Goal: Task Accomplishment & Management: Manage account settings

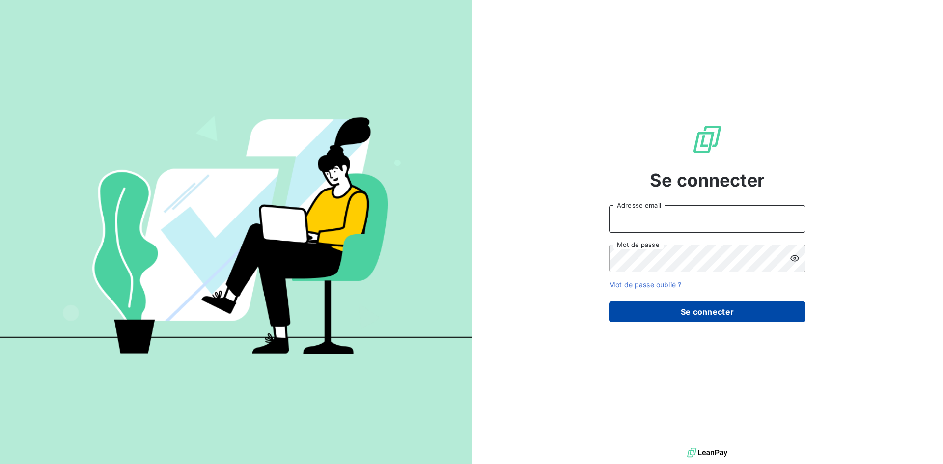
type input "m.tisseau@anett.fr"
click at [699, 314] on button "Se connecter" at bounding box center [707, 312] width 196 height 21
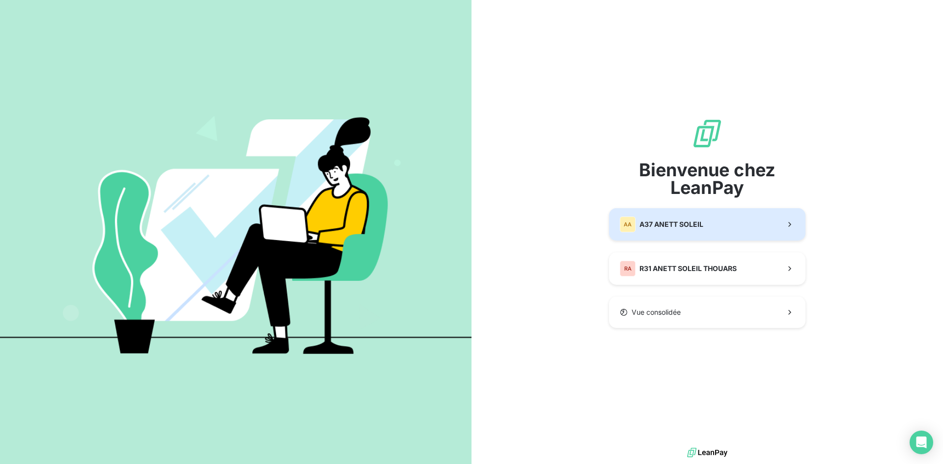
click at [692, 226] on span "A37 ANETT SOLEIL" at bounding box center [671, 225] width 64 height 10
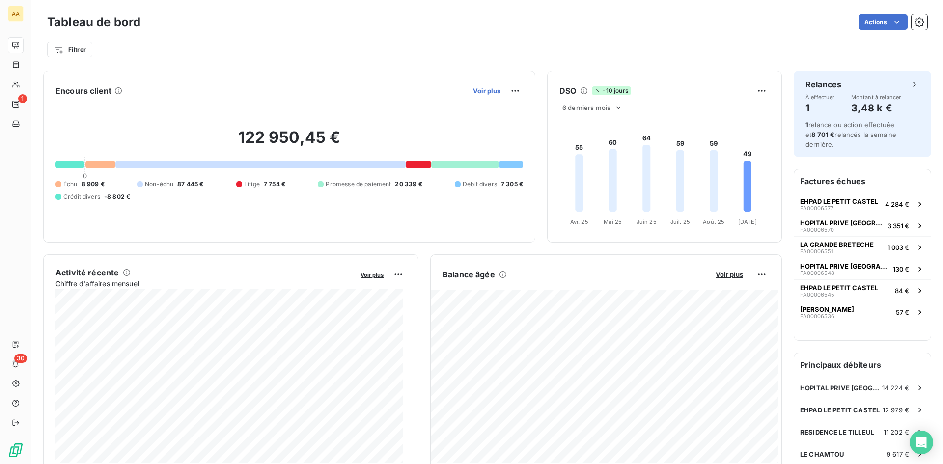
click at [483, 91] on span "Voir plus" at bounding box center [486, 91] width 27 height 8
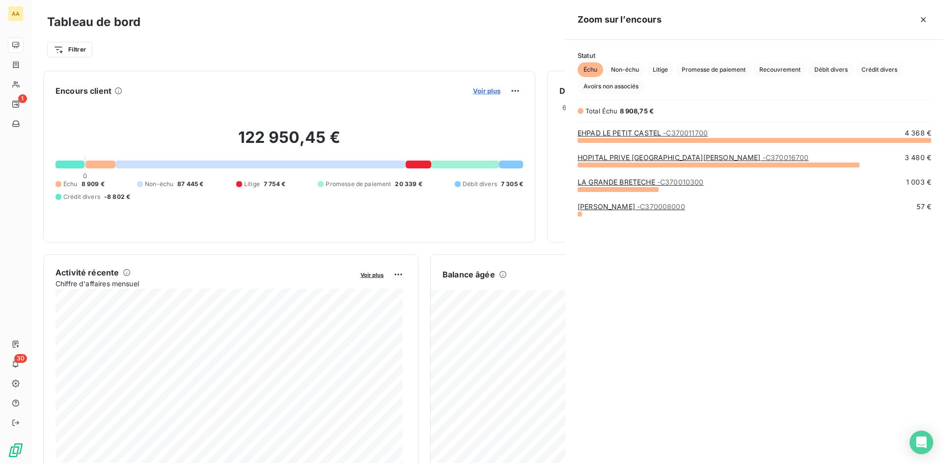
scroll to position [317, 370]
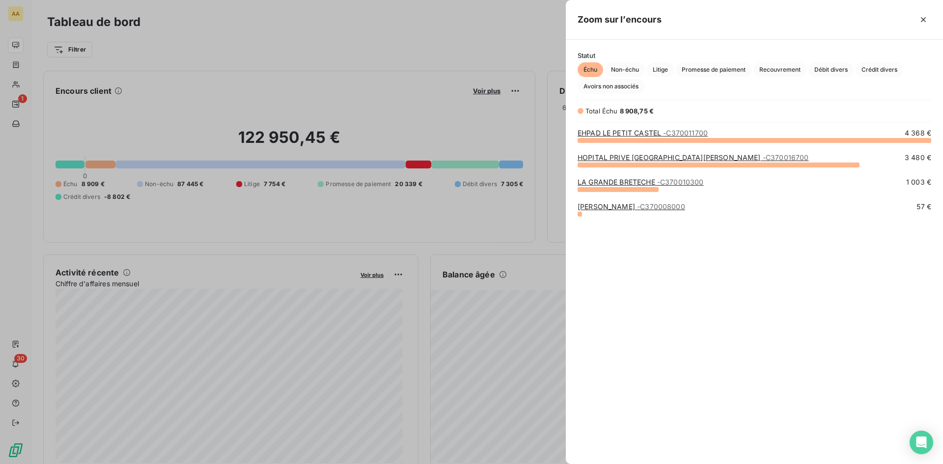
click at [617, 180] on link "LA GRANDE BRETECHE - C370010300" at bounding box center [640, 182] width 126 height 8
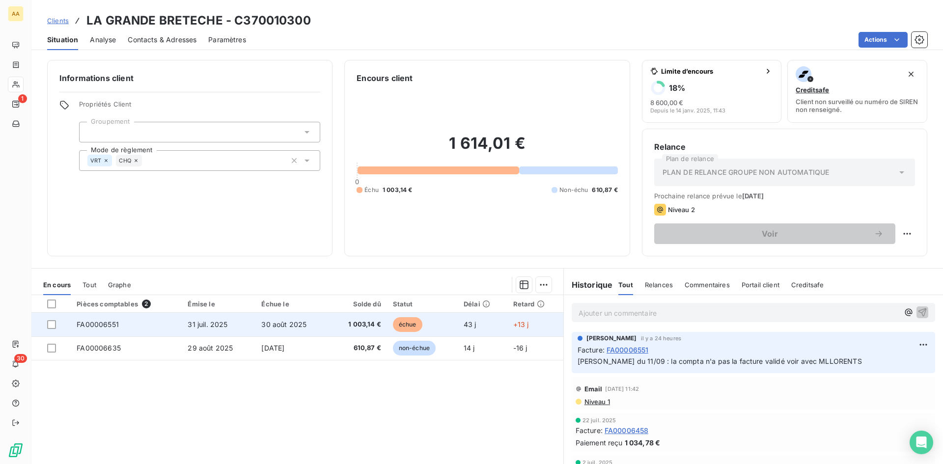
click at [98, 323] on span "FA00006551" at bounding box center [98, 324] width 42 height 8
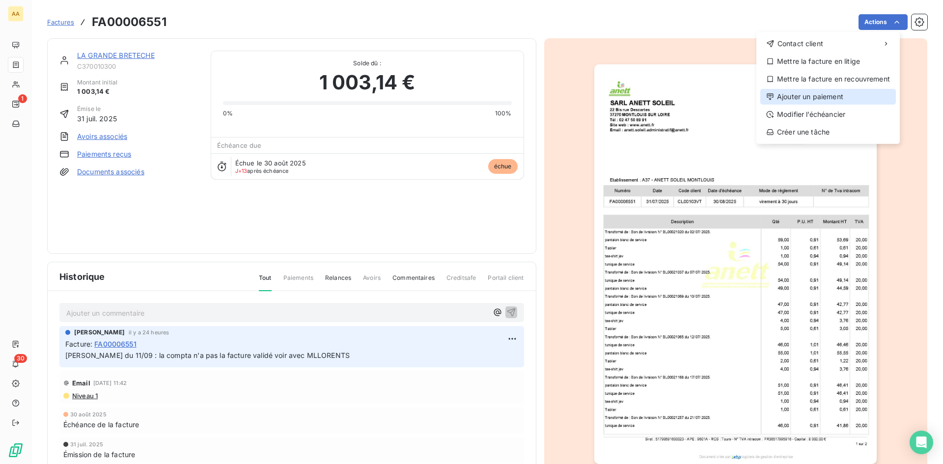
click at [825, 100] on div "Ajouter un paiement" at bounding box center [828, 97] width 136 height 16
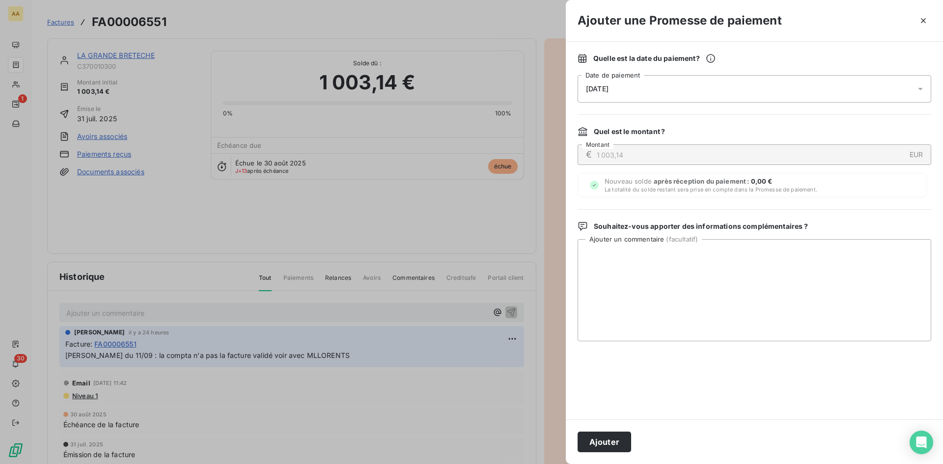
click at [801, 91] on div "13/09/2025" at bounding box center [754, 88] width 354 height 27
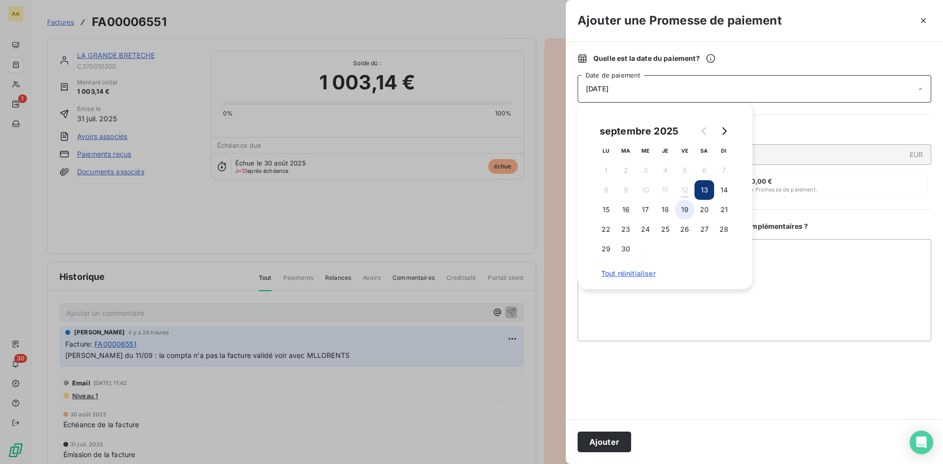
click at [686, 212] on button "19" at bounding box center [685, 210] width 20 height 20
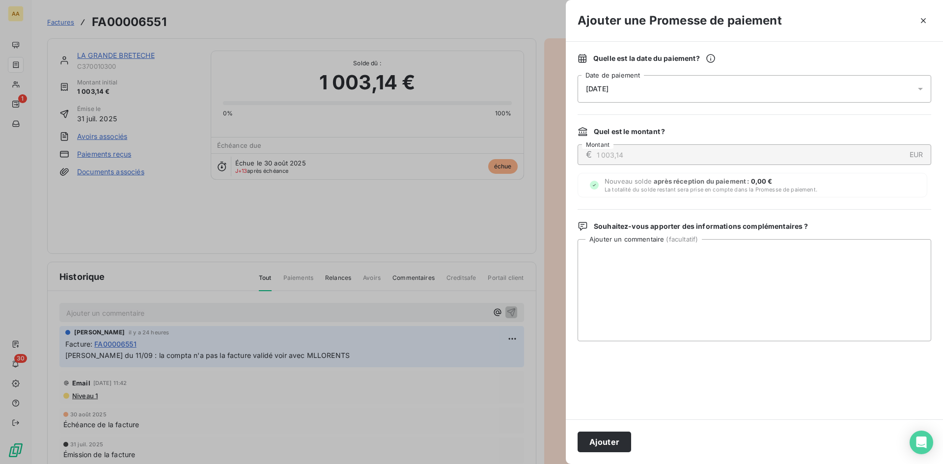
click at [852, 221] on div "Quelle est la date du paiement ? 19/09/2025 Date de paiement Quel est le montan…" at bounding box center [754, 231] width 377 height 378
click at [633, 273] on textarea "Ajouter un commentaire ( facultatif )" at bounding box center [754, 290] width 354 height 102
click at [660, 253] on textarea "validation de M llorentz ce jour et mise en paiement en suite" at bounding box center [754, 290] width 354 height 102
type textarea "validation de M llorents ce jour et mise en paiement en suite"
click at [610, 439] on button "Ajouter" at bounding box center [604, 442] width 54 height 21
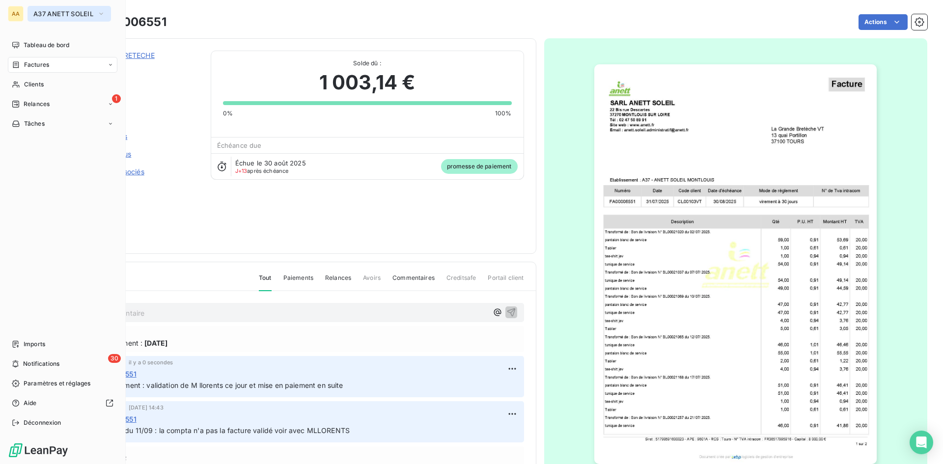
click at [61, 13] on span "A37 ANETT SOLEIL" at bounding box center [63, 14] width 60 height 8
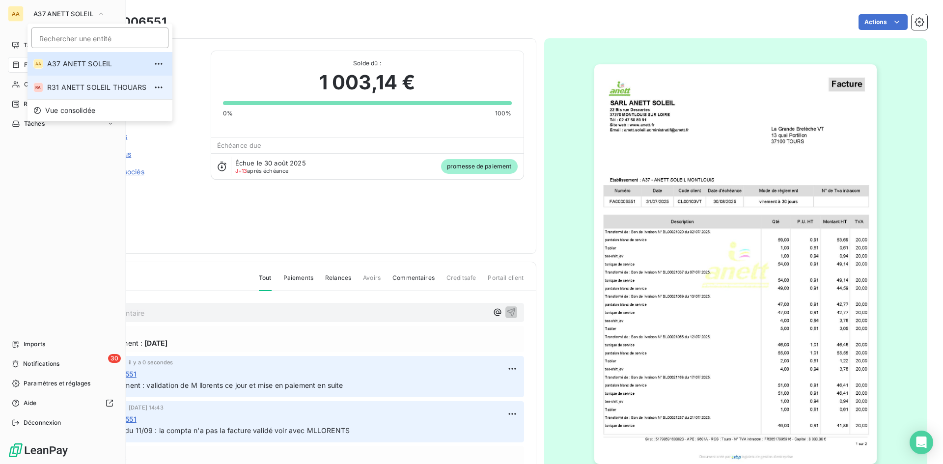
click at [111, 86] on span "R31 ANETT SOLEIL THOUARS" at bounding box center [97, 87] width 100 height 10
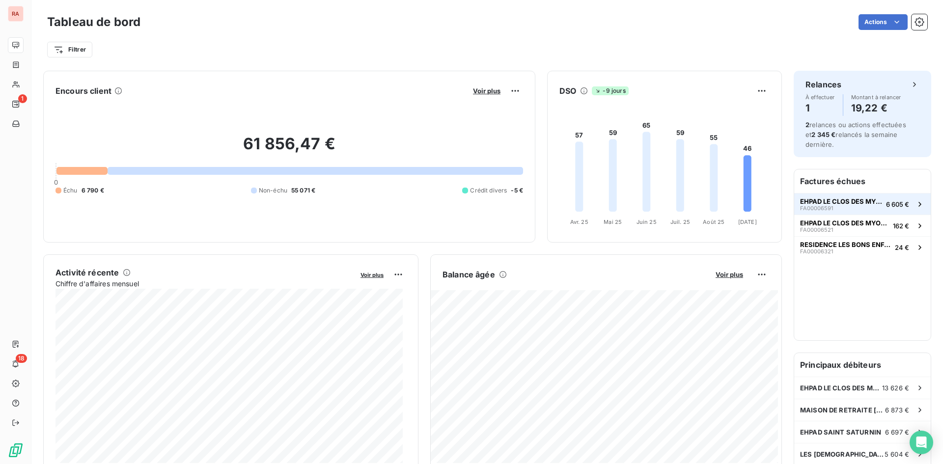
click at [865, 202] on span "EHPAD LE CLOS DES MYOSOTIS" at bounding box center [841, 201] width 82 height 8
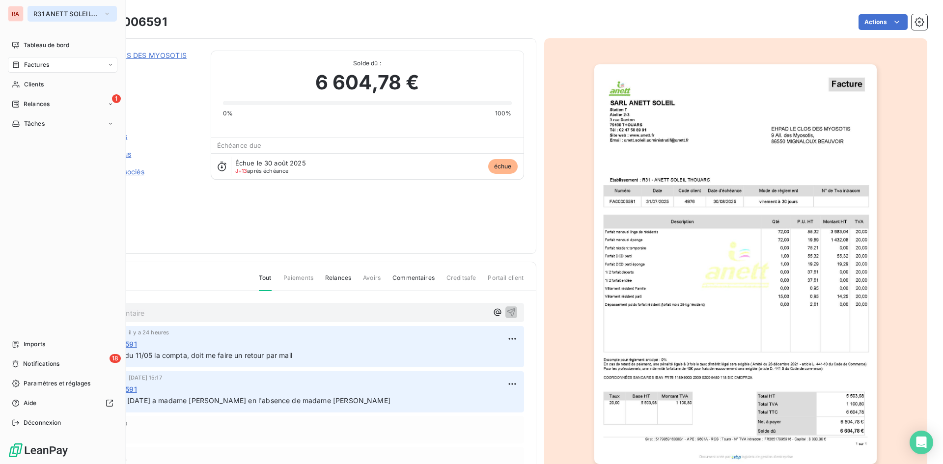
click at [111, 13] on button "R31 ANETT SOLEIL THOUARS" at bounding box center [71, 14] width 89 height 16
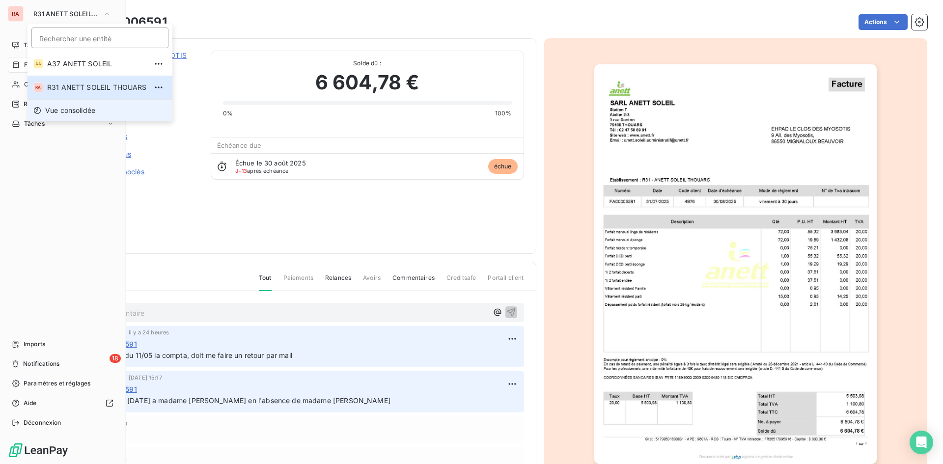
click at [70, 107] on span "Vue consolidée" at bounding box center [70, 111] width 50 height 10
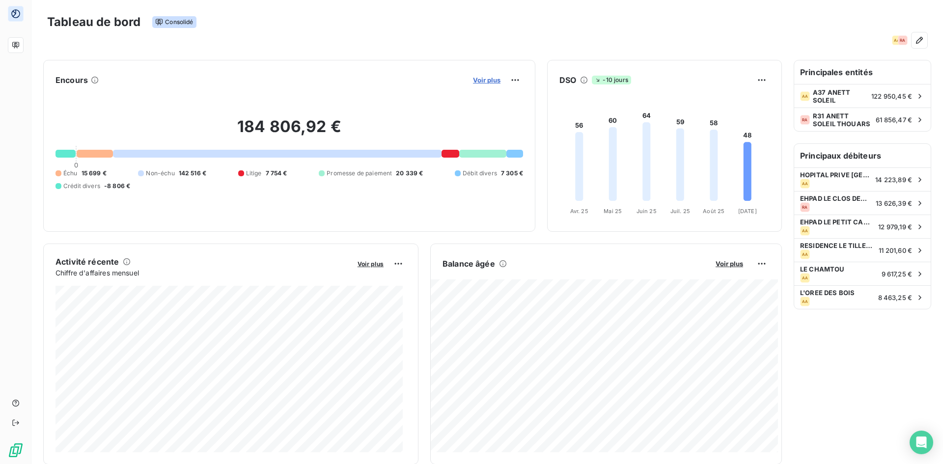
click at [478, 80] on span "Voir plus" at bounding box center [486, 80] width 27 height 8
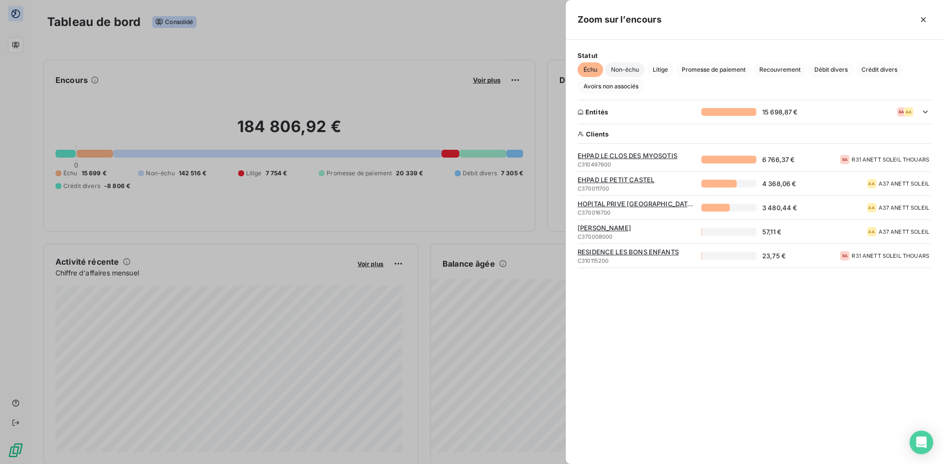
click at [629, 72] on span "Non-échu" at bounding box center [625, 69] width 40 height 15
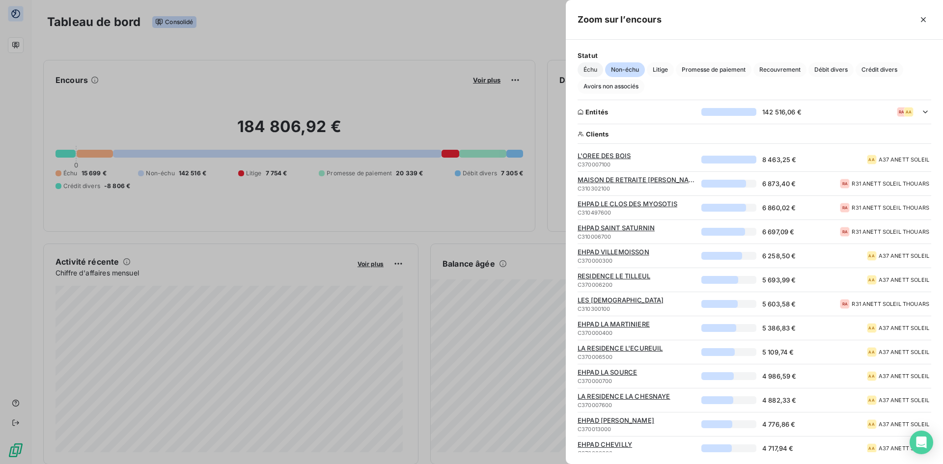
click at [590, 72] on span "Échu" at bounding box center [590, 69] width 26 height 15
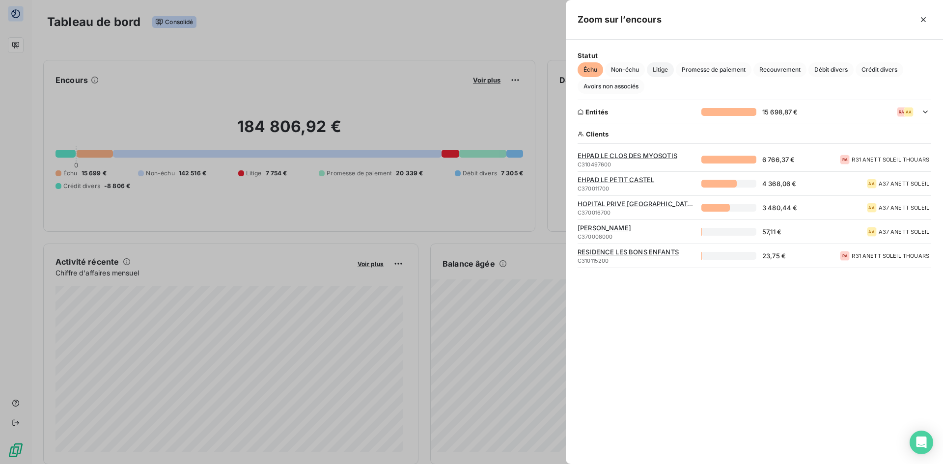
click at [663, 74] on span "Litige" at bounding box center [660, 69] width 27 height 15
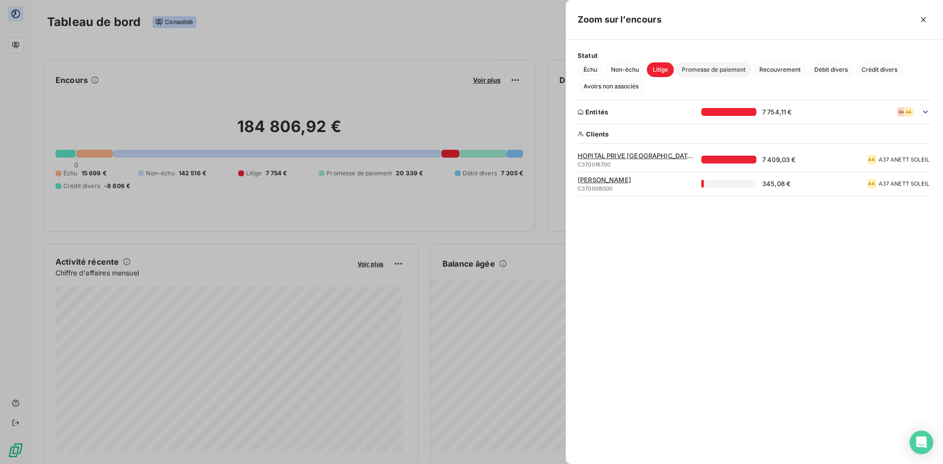
click at [700, 68] on span "Promesse de paiement" at bounding box center [714, 69] width 76 height 15
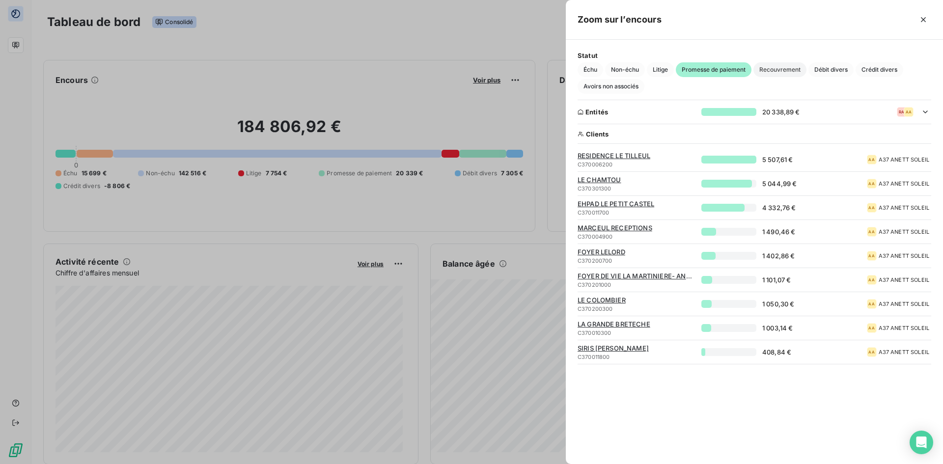
click at [776, 69] on span "Recouvrement" at bounding box center [779, 69] width 53 height 15
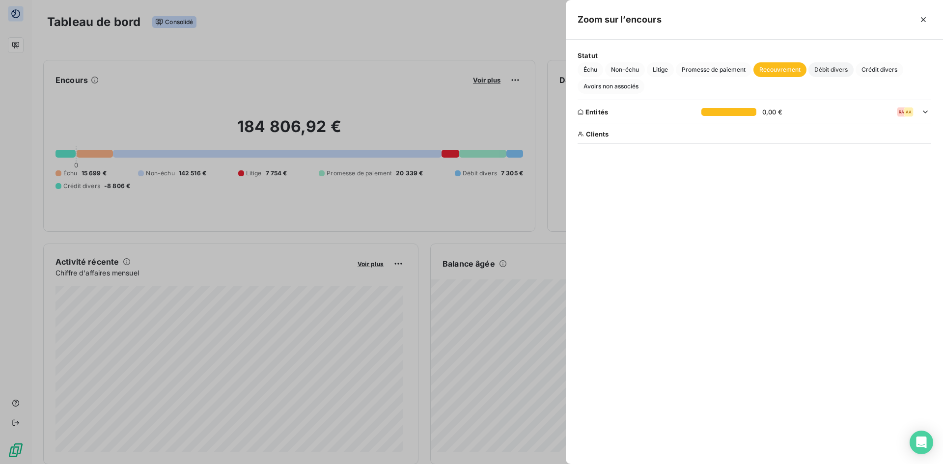
click at [838, 71] on span "Débit divers" at bounding box center [830, 69] width 45 height 15
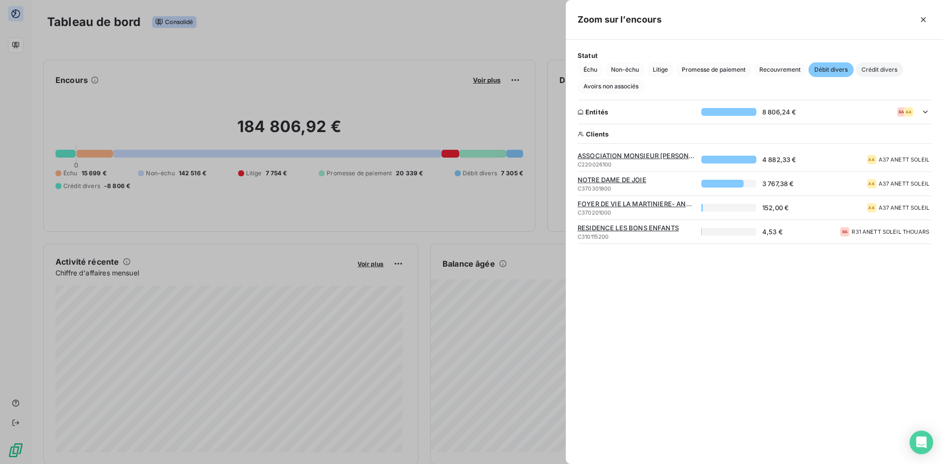
click at [883, 68] on span "Crédit divers" at bounding box center [879, 69] width 48 height 15
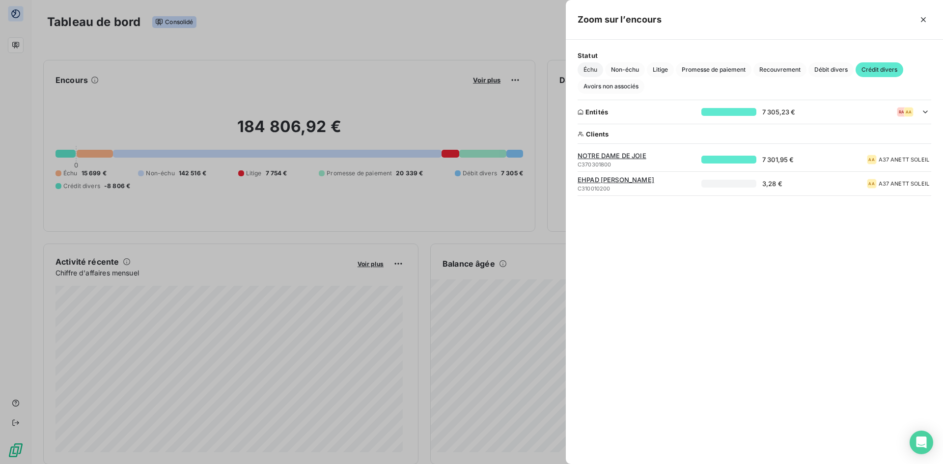
click at [583, 65] on span "Échu" at bounding box center [590, 69] width 26 height 15
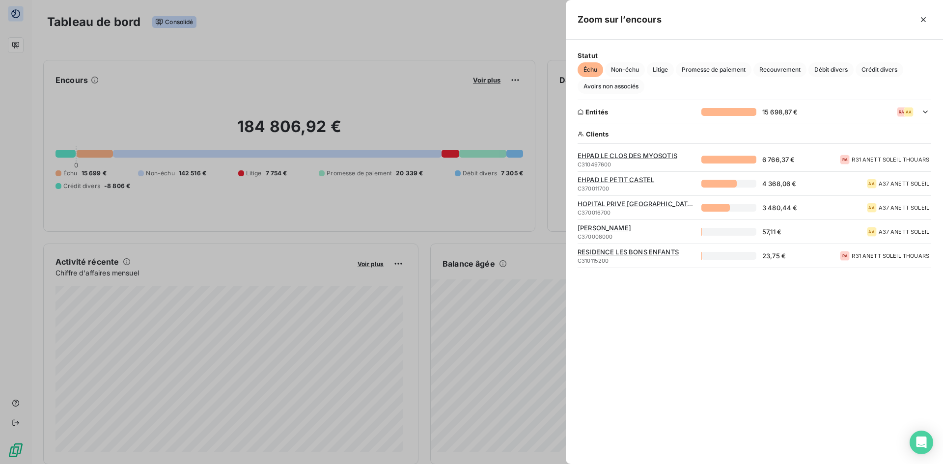
click at [621, 153] on span "EHPAD LE CLOS DES MYOSOTIS" at bounding box center [636, 156] width 118 height 8
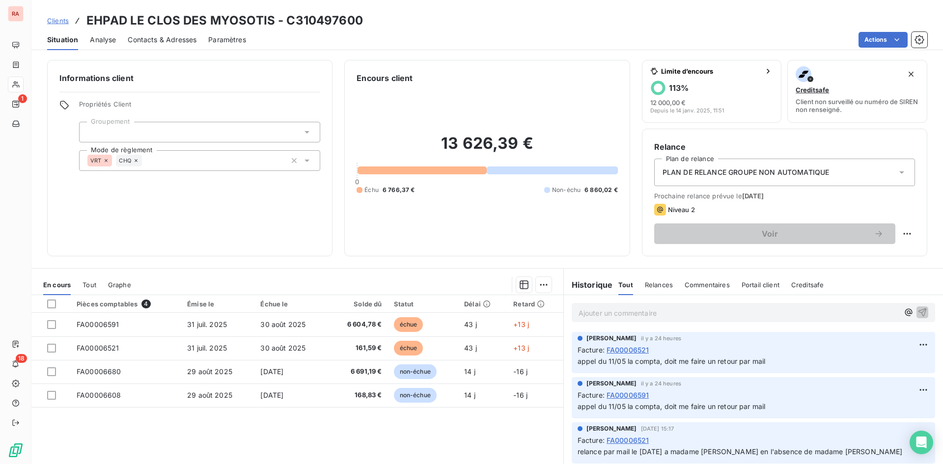
click at [624, 314] on p "Ajouter un commentaire ﻿" at bounding box center [738, 313] width 320 height 12
click at [917, 312] on icon "button" at bounding box center [922, 312] width 10 height 10
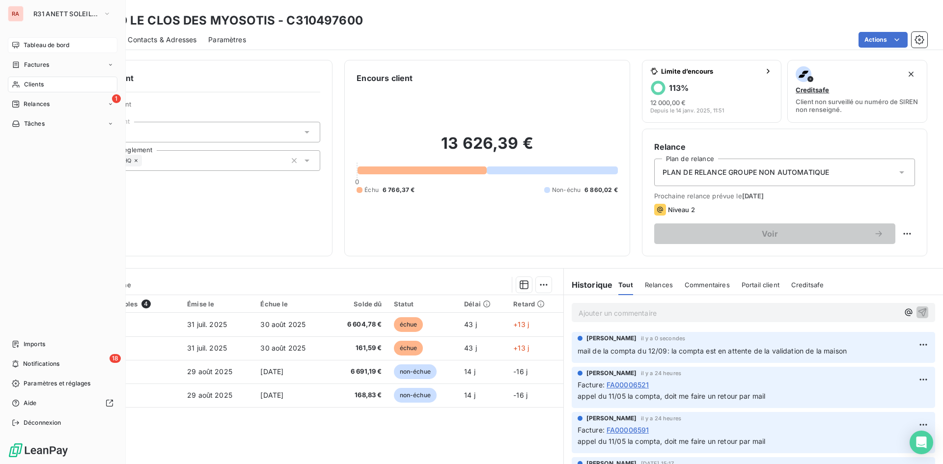
click at [36, 46] on span "Tableau de bord" at bounding box center [47, 45] width 46 height 9
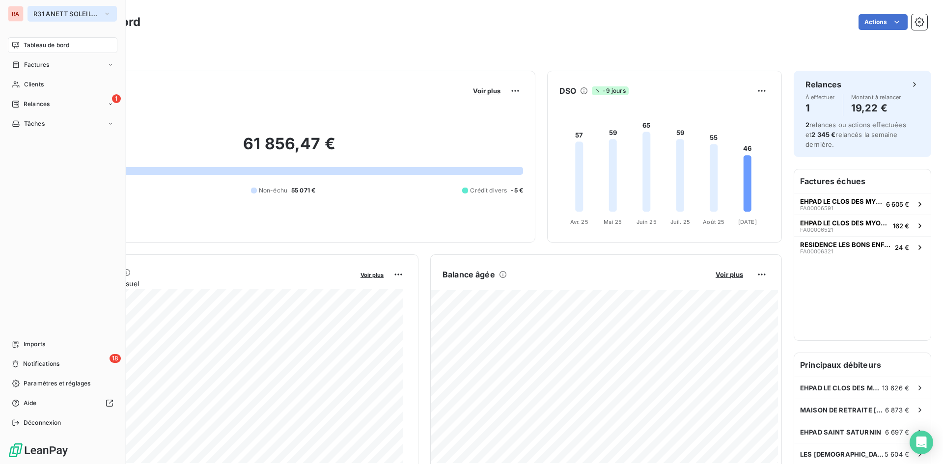
click at [105, 14] on icon "button" at bounding box center [107, 14] width 8 height 10
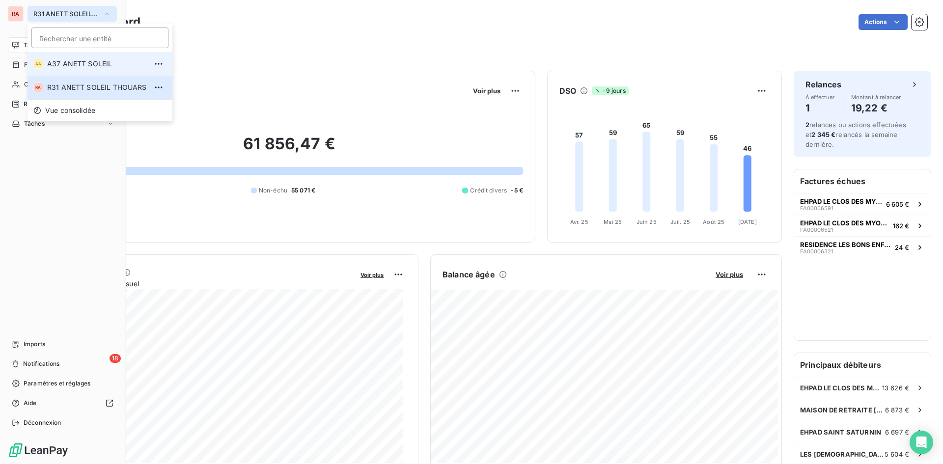
click at [63, 63] on span "A37 ANETT SOLEIL" at bounding box center [97, 64] width 100 height 10
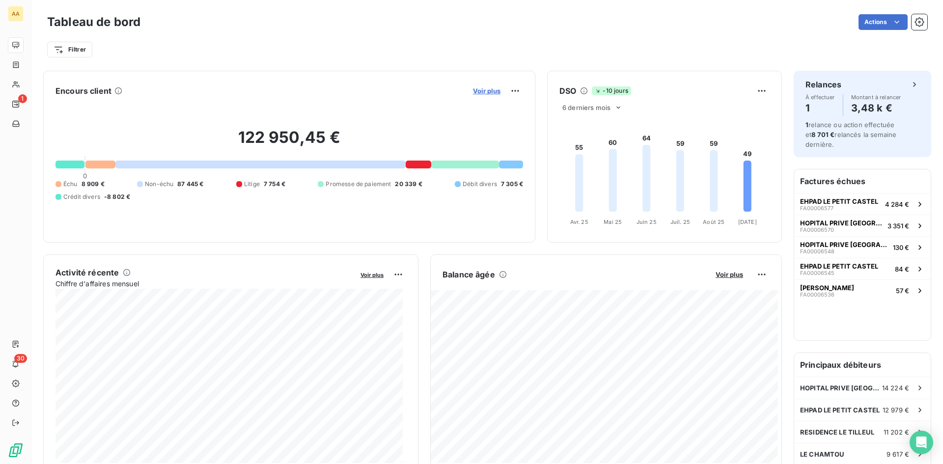
click at [483, 91] on span "Voir plus" at bounding box center [486, 91] width 27 height 8
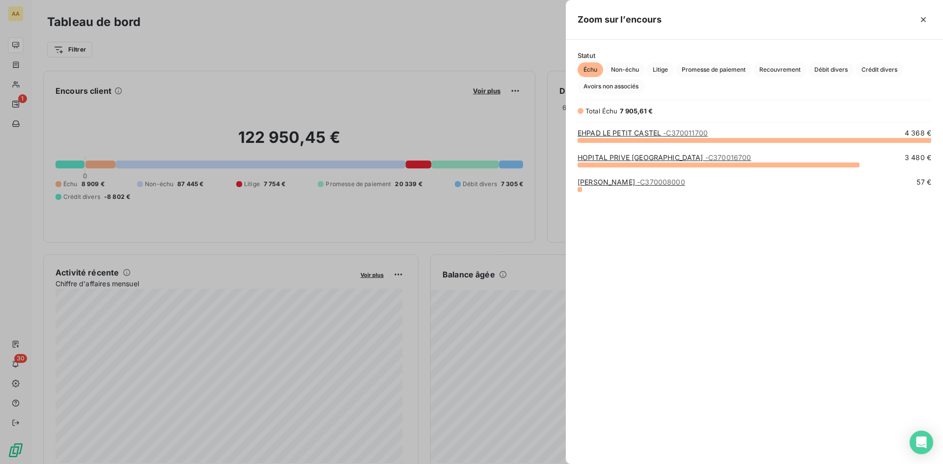
scroll to position [317, 370]
click at [660, 72] on span "Litige" at bounding box center [660, 69] width 27 height 15
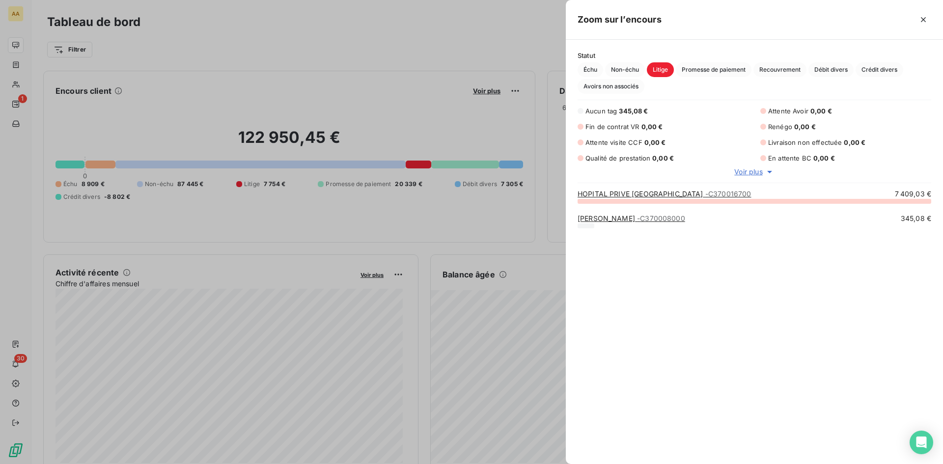
scroll to position [256, 370]
click at [639, 192] on link "HOPITAL PRIVE ST JEAN - C370016700" at bounding box center [663, 194] width 173 height 8
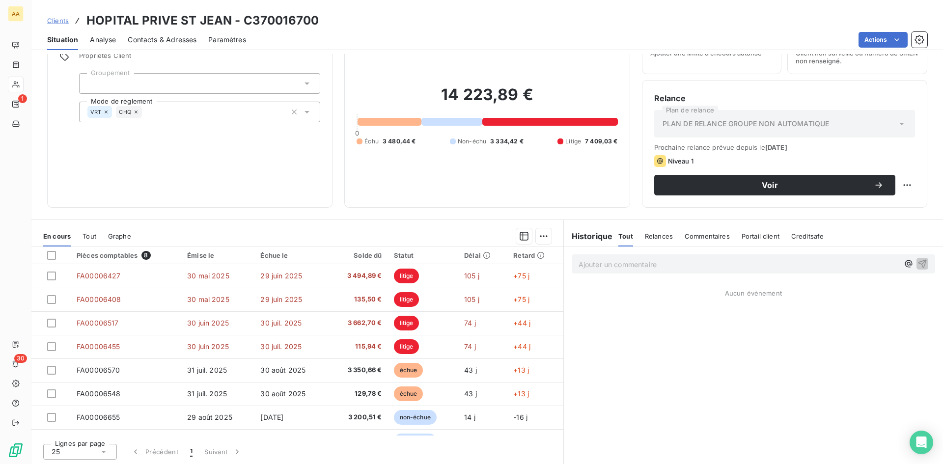
scroll to position [50, 0]
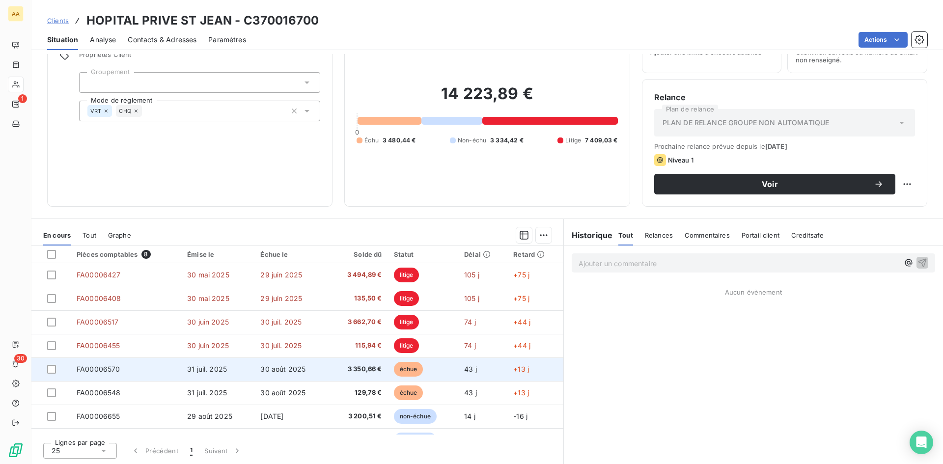
click at [209, 366] on span "31 juil. 2025" at bounding box center [207, 369] width 40 height 8
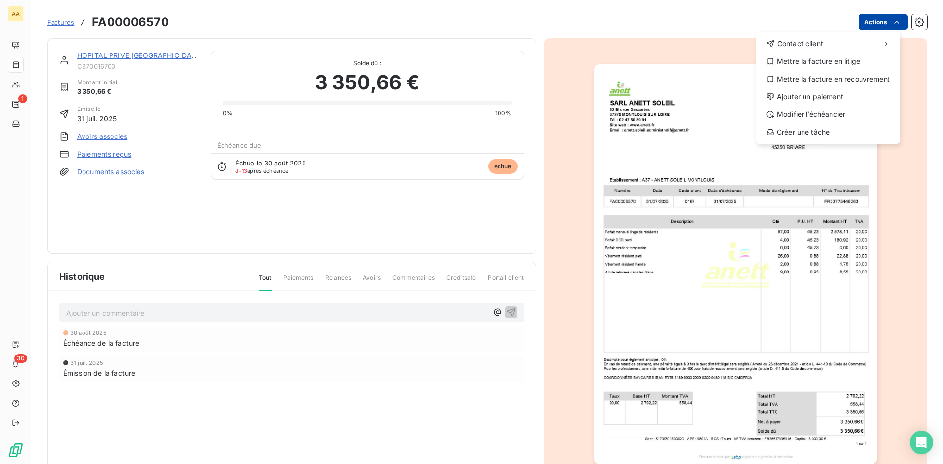
click at [895, 19] on html "AA 1 30 Factures FA00006570 Actions Contact client Mettre la facture en litige …" at bounding box center [471, 232] width 943 height 464
click at [835, 57] on div "Mettre la facture en litige" at bounding box center [828, 62] width 136 height 16
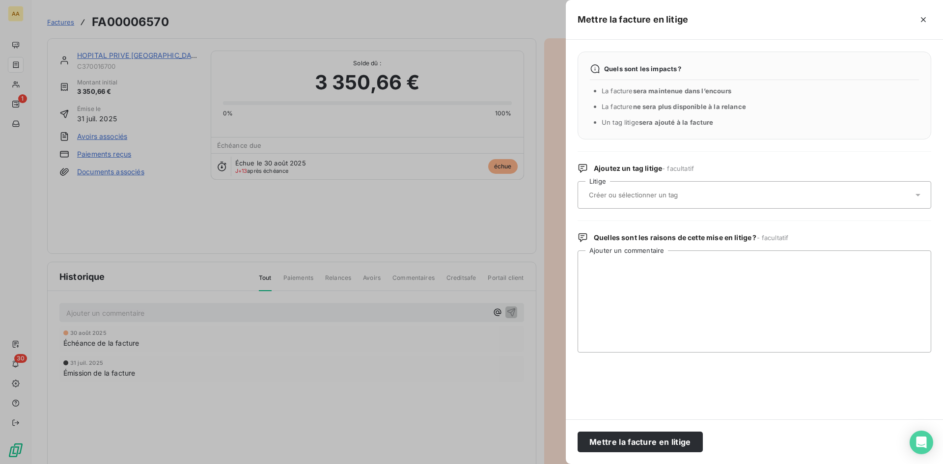
click at [668, 195] on input "text" at bounding box center [659, 195] width 143 height 9
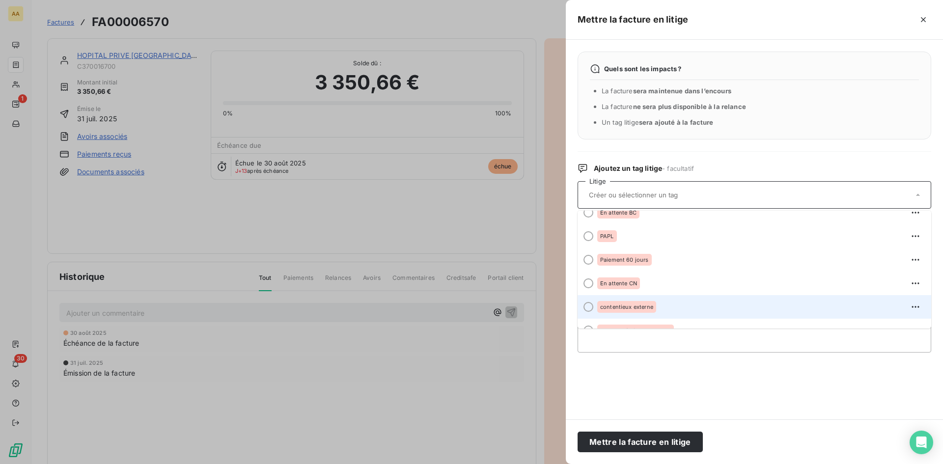
scroll to position [169, 0]
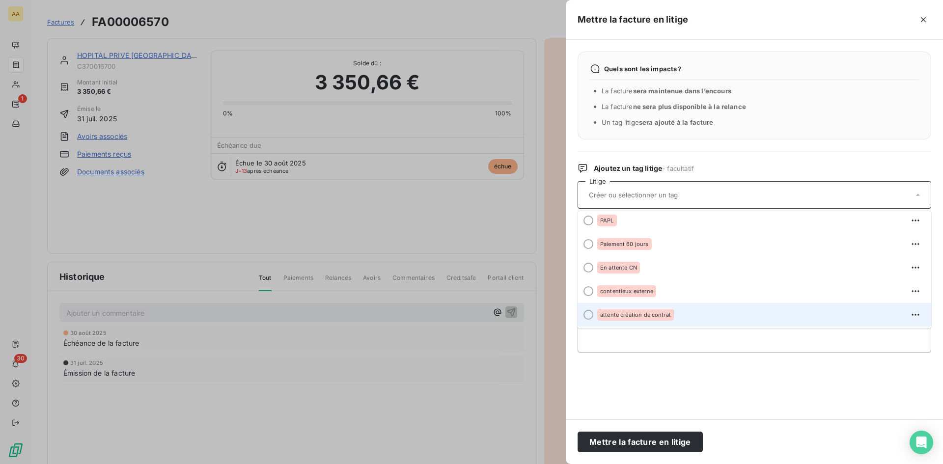
click at [649, 313] on span "attente création de contrat" at bounding box center [635, 315] width 71 height 6
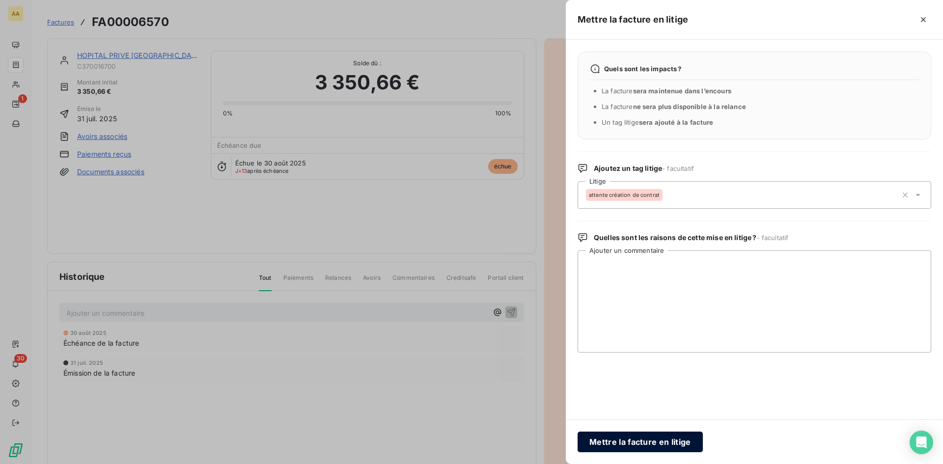
click at [641, 440] on button "Mettre la facture en litige" at bounding box center [639, 442] width 125 height 21
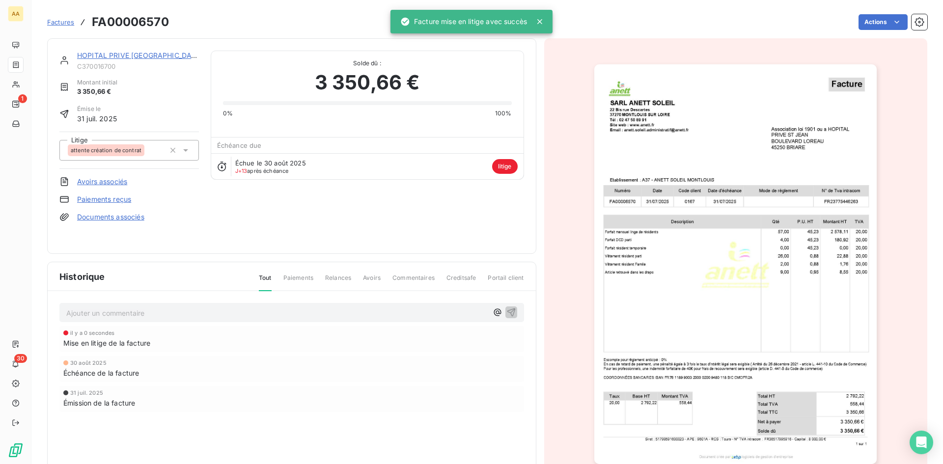
click at [59, 21] on span "Factures" at bounding box center [60, 22] width 27 height 8
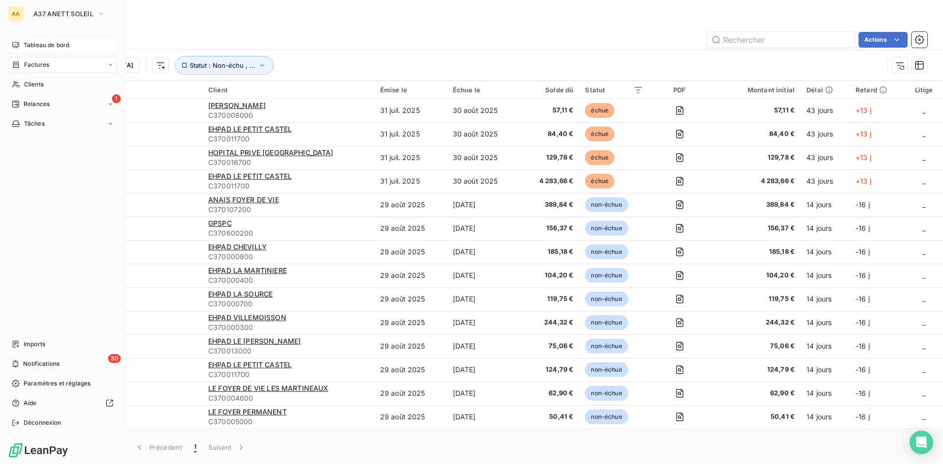
click at [47, 41] on span "Tableau de bord" at bounding box center [47, 45] width 46 height 9
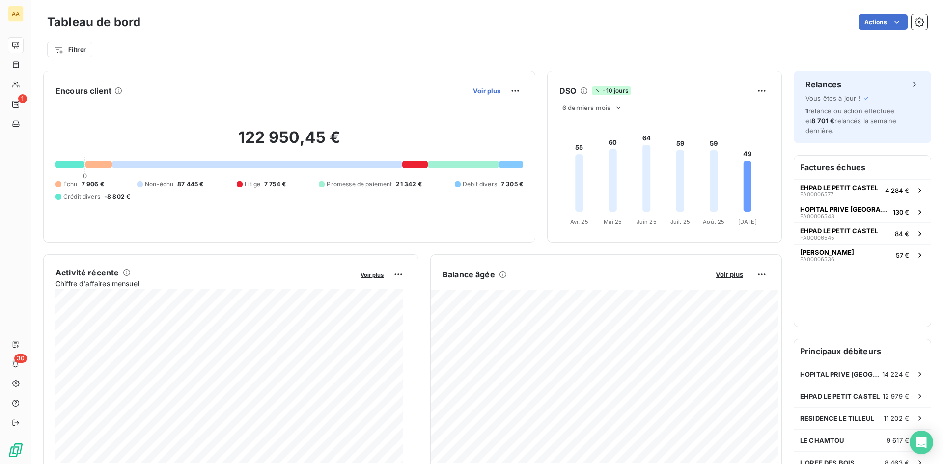
click at [490, 88] on span "Voir plus" at bounding box center [486, 91] width 27 height 8
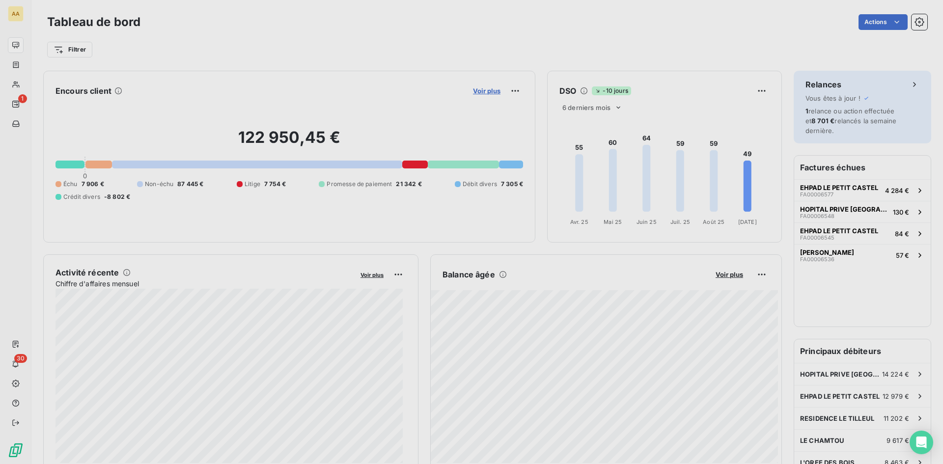
scroll to position [457, 370]
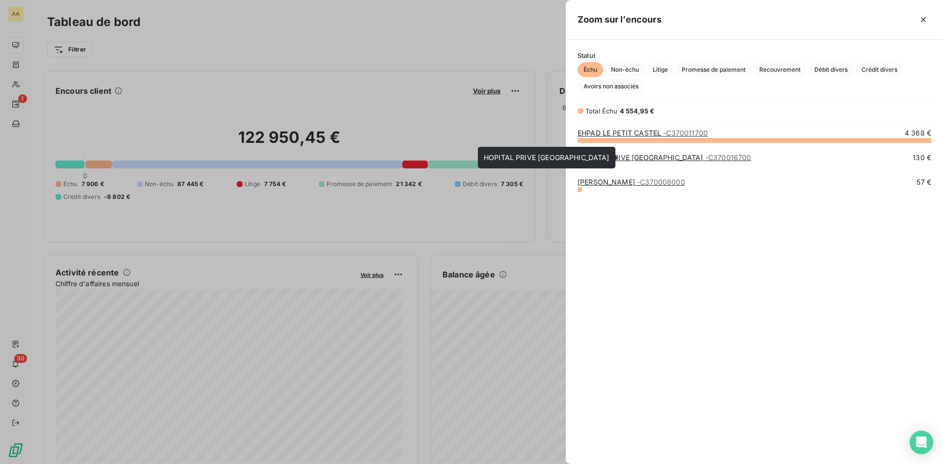
click at [620, 157] on link "HOPITAL PRIVE ST JEAN - C370016700" at bounding box center [663, 157] width 173 height 8
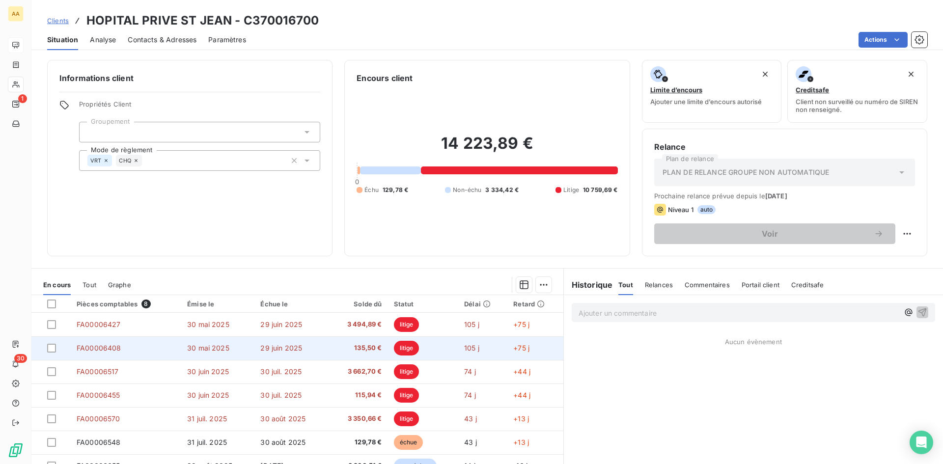
scroll to position [18, 0]
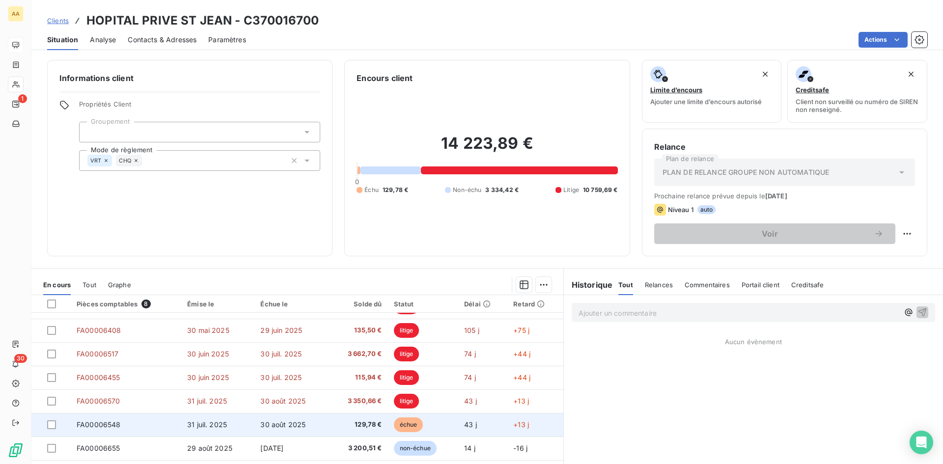
click at [210, 421] on span "31 juil. 2025" at bounding box center [207, 424] width 40 height 8
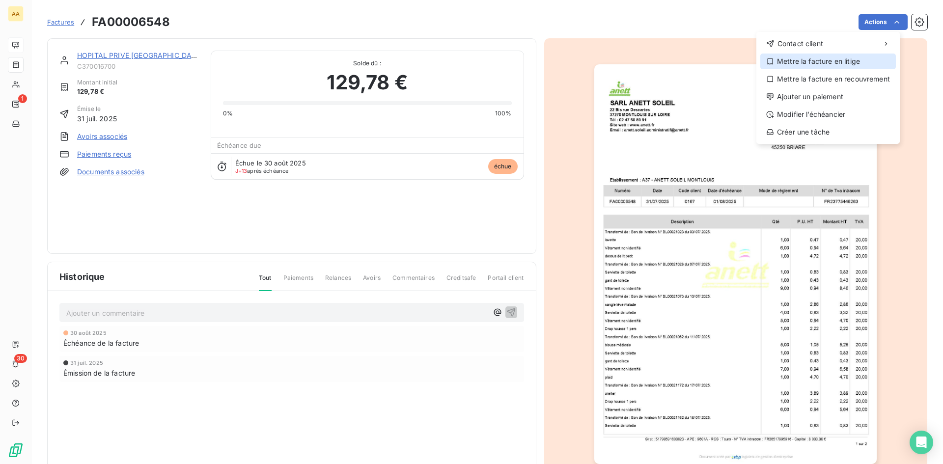
click at [838, 58] on div "Mettre la facture en litige" at bounding box center [828, 62] width 136 height 16
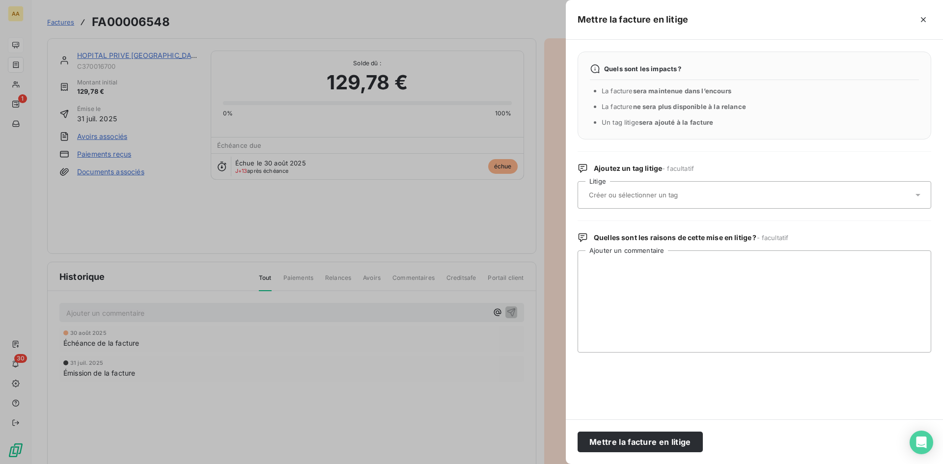
click at [652, 197] on input "text" at bounding box center [659, 195] width 143 height 9
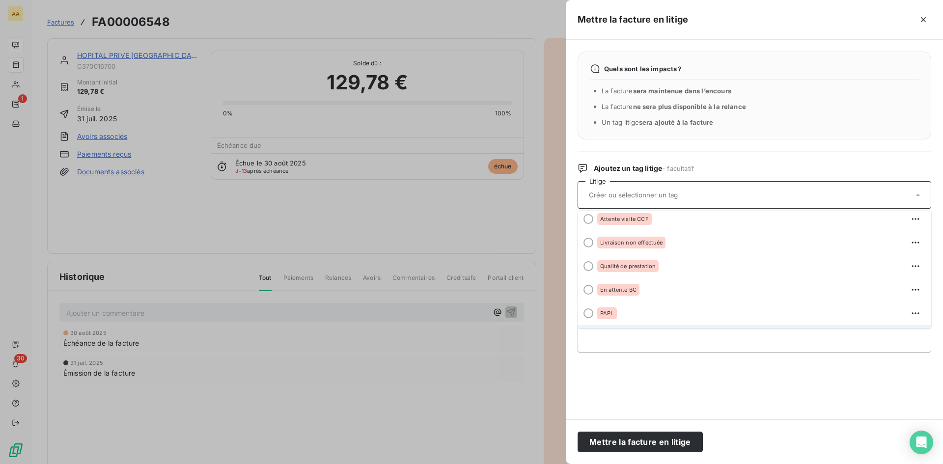
scroll to position [169, 0]
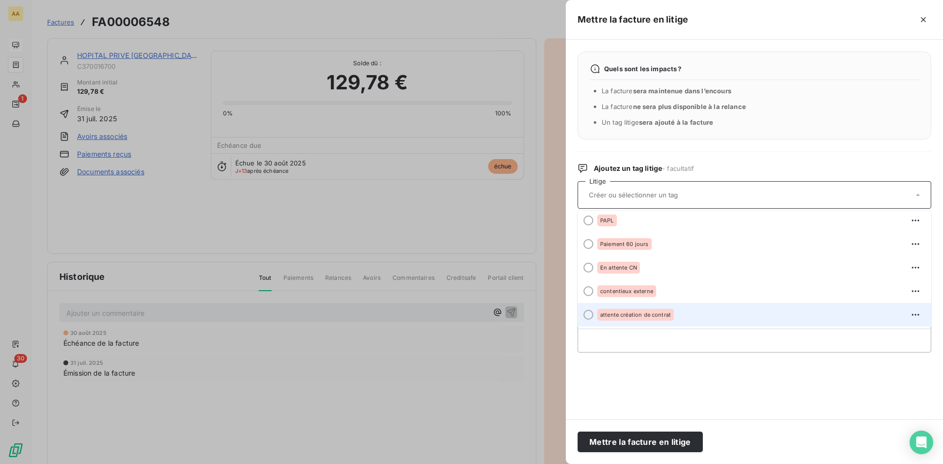
click at [646, 316] on span "attente création de contrat" at bounding box center [635, 315] width 71 height 6
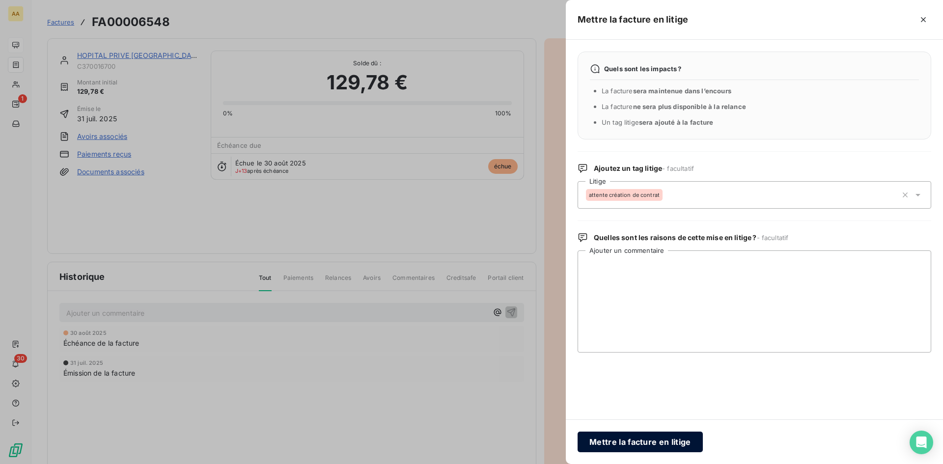
click at [631, 433] on button "Mettre la facture en litige" at bounding box center [639, 442] width 125 height 21
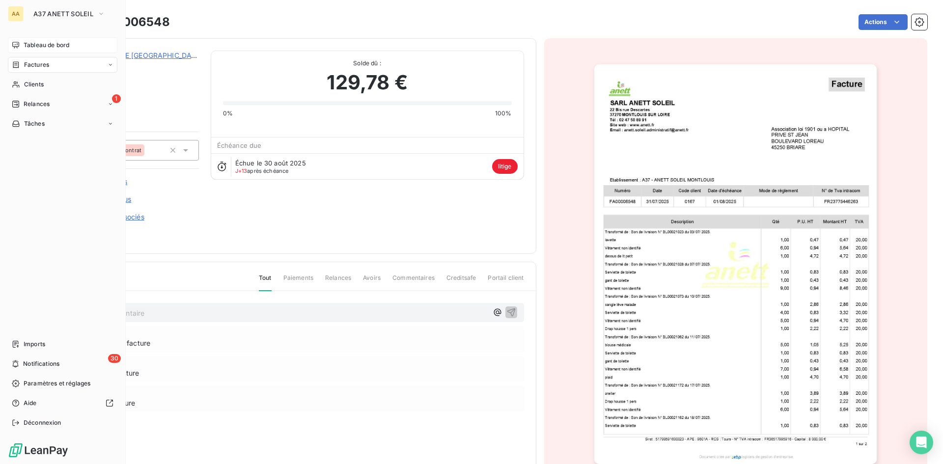
click at [51, 45] on span "Tableau de bord" at bounding box center [47, 45] width 46 height 9
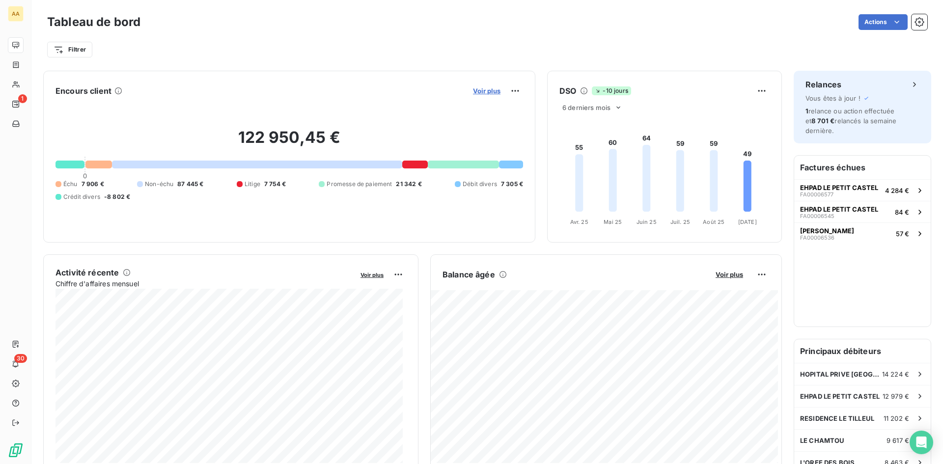
click at [474, 89] on span "Voir plus" at bounding box center [486, 91] width 27 height 8
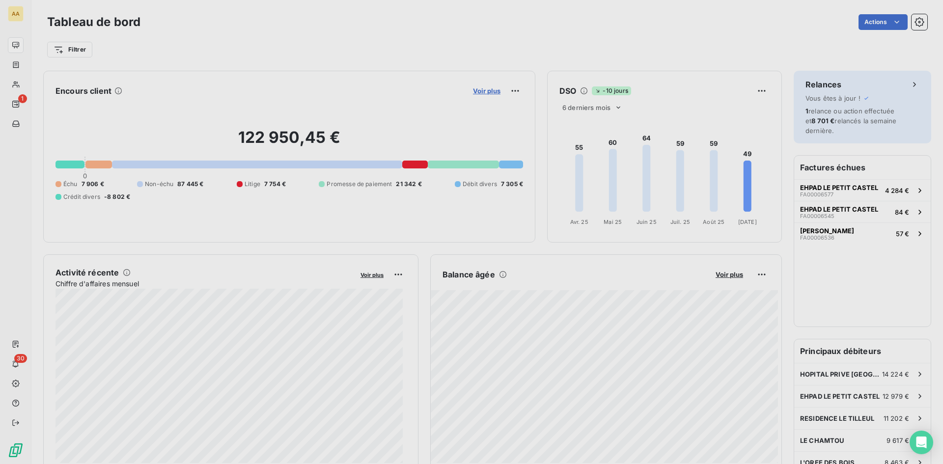
scroll to position [457, 370]
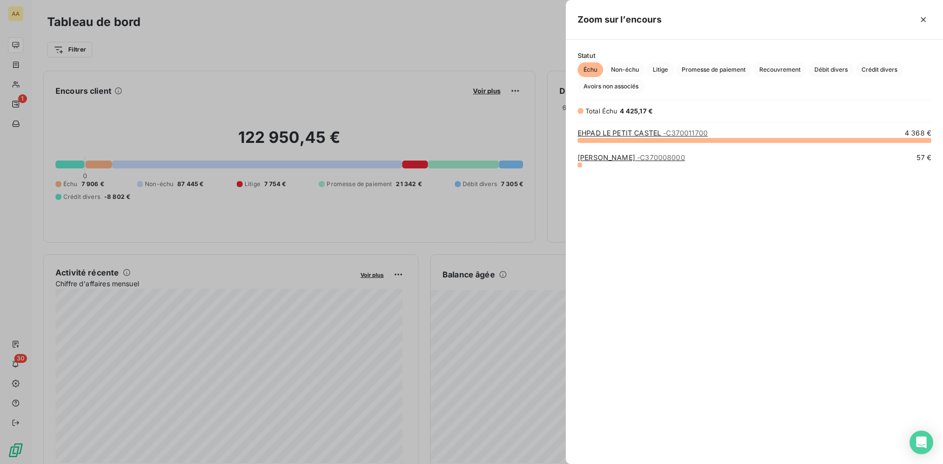
click at [634, 134] on link "EHPAD LE PETIT CASTEL - C370011700" at bounding box center [642, 133] width 130 height 8
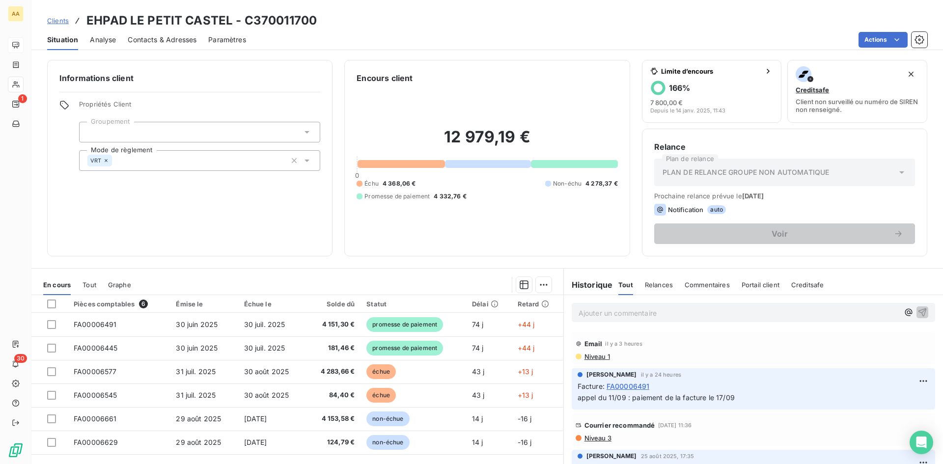
click at [391, 25] on div "Clients EHPAD LE PETIT CASTEL - C370011700" at bounding box center [486, 21] width 911 height 18
click at [103, 41] on span "Analyse" at bounding box center [103, 40] width 26 height 10
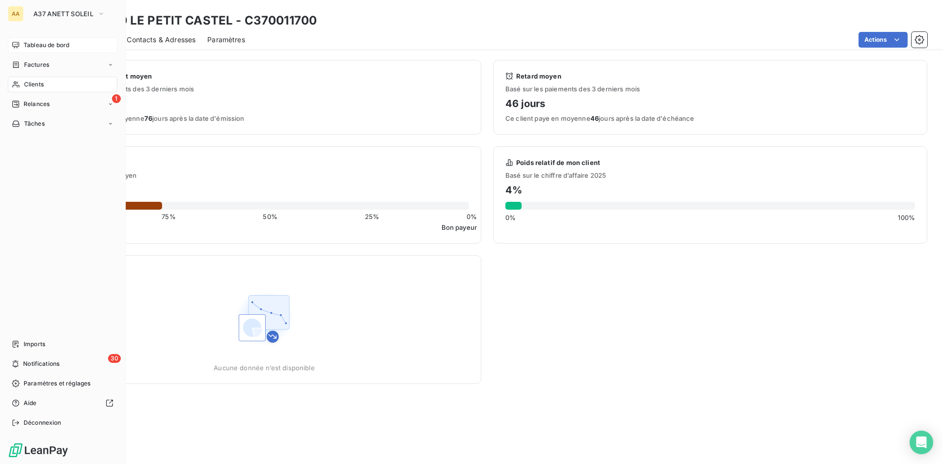
click at [37, 45] on span "Tableau de bord" at bounding box center [47, 45] width 46 height 9
